Goal: Information Seeking & Learning: Learn about a topic

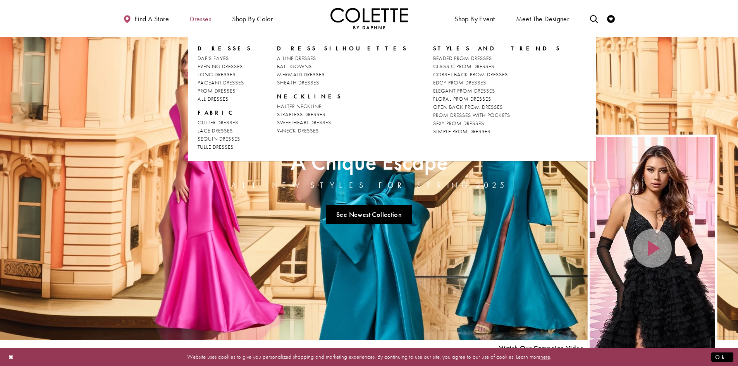
click at [199, 20] on span "Dresses" at bounding box center [200, 19] width 21 height 8
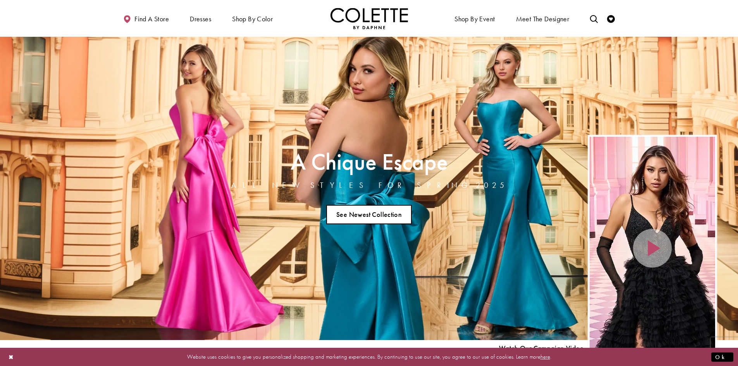
click at [376, 209] on link "See Newest Collection" at bounding box center [369, 214] width 86 height 19
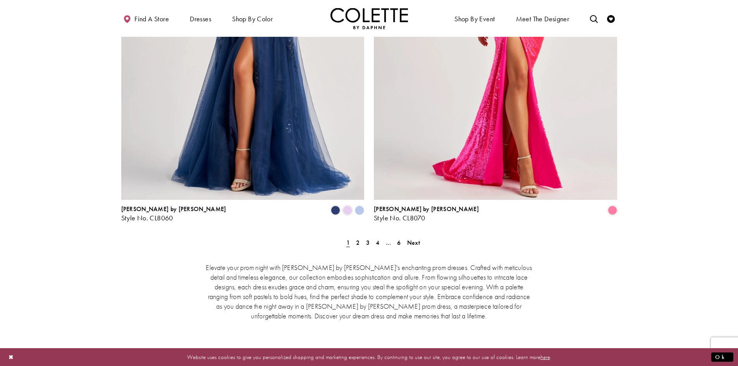
scroll to position [1549, 0]
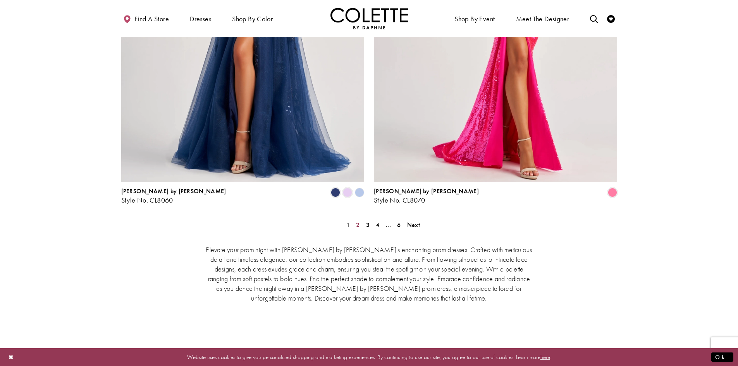
click at [360, 219] on link "2" at bounding box center [358, 224] width 8 height 11
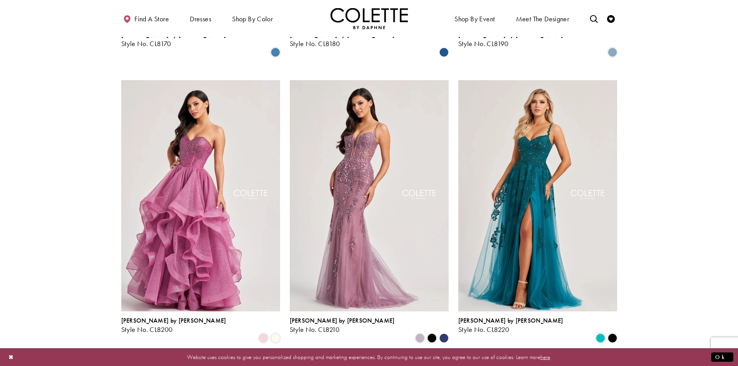
scroll to position [973, 0]
